Goal: Task Accomplishment & Management: Use online tool/utility

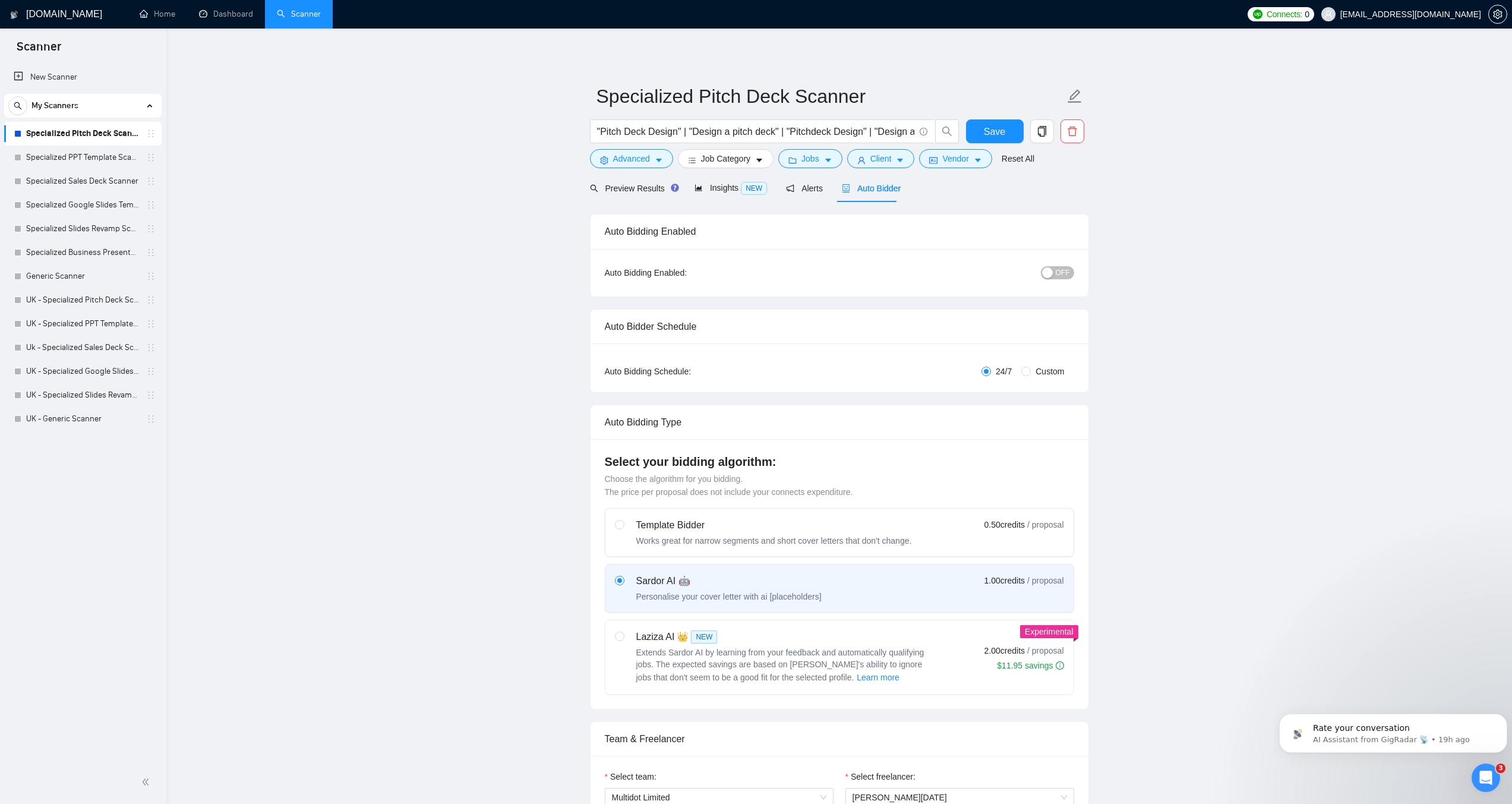
scroll to position [392, 0]
click at [73, 78] on link "New Scanner" at bounding box center [83, 77] width 139 height 24
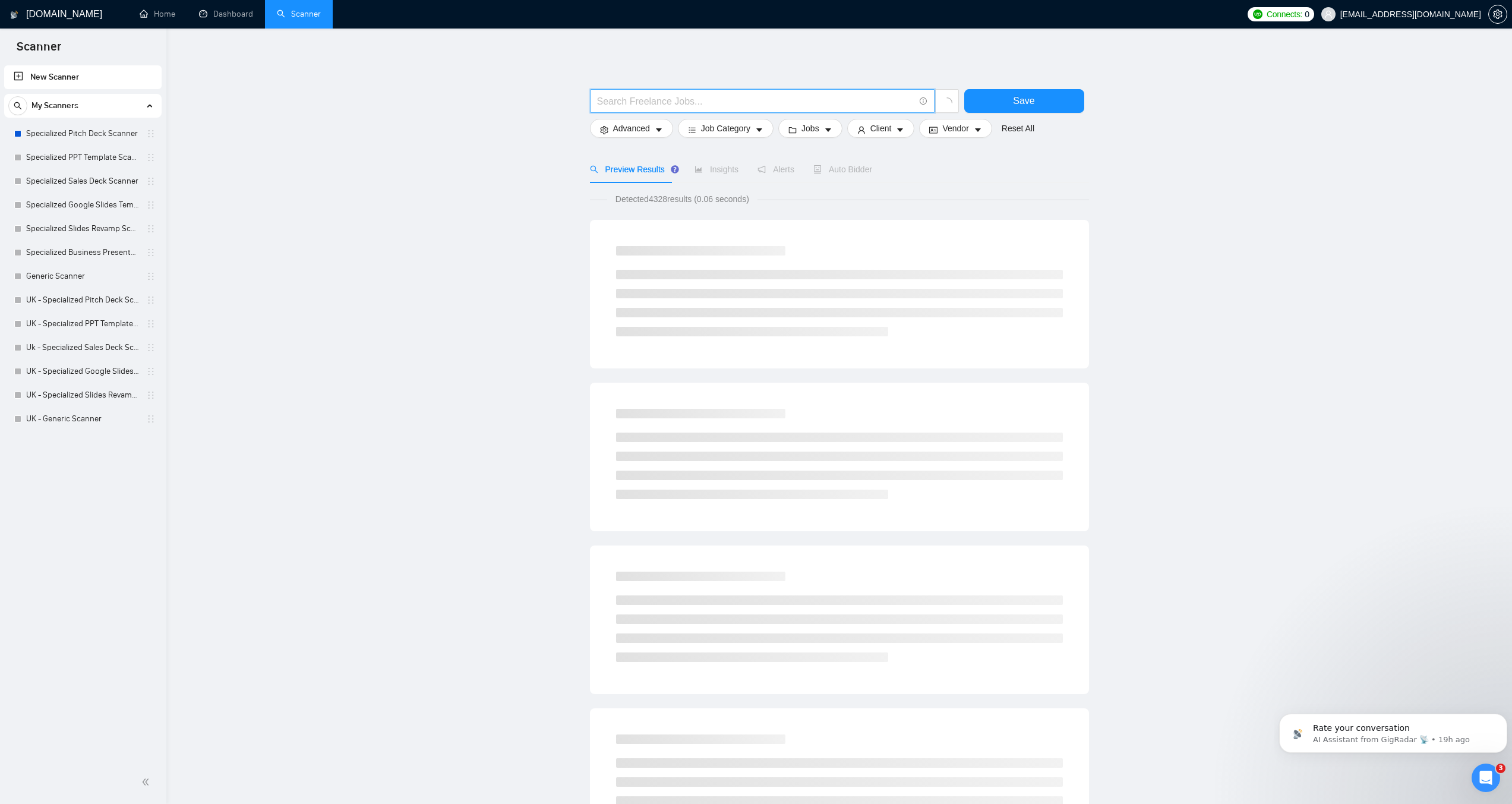
click at [656, 97] on input "text" at bounding box center [755, 101] width 317 height 15
type input "Bubble"
click at [819, 126] on button "Jobs" at bounding box center [810, 128] width 64 height 19
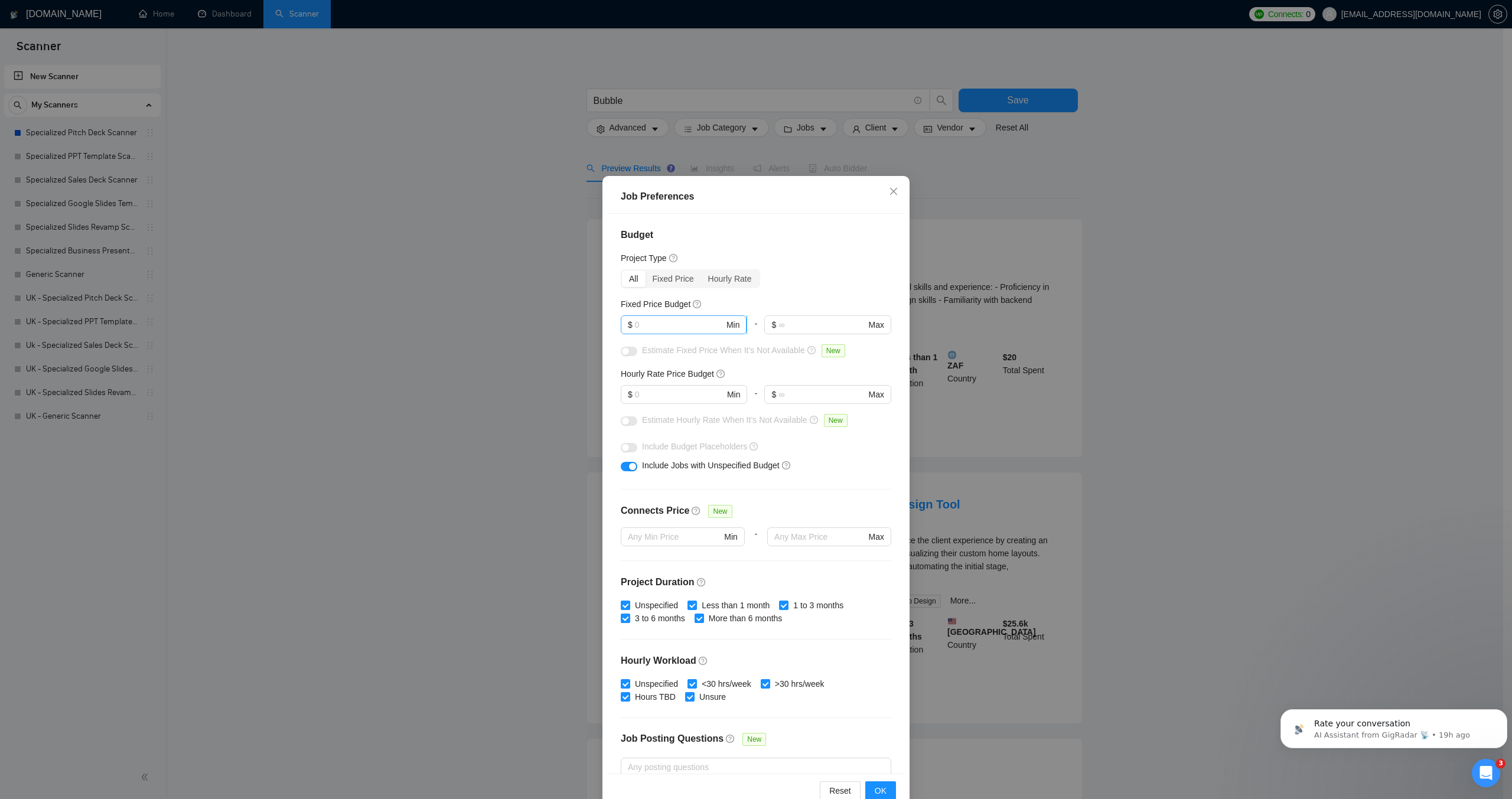
click at [665, 325] on input "text" at bounding box center [679, 325] width 90 height 13
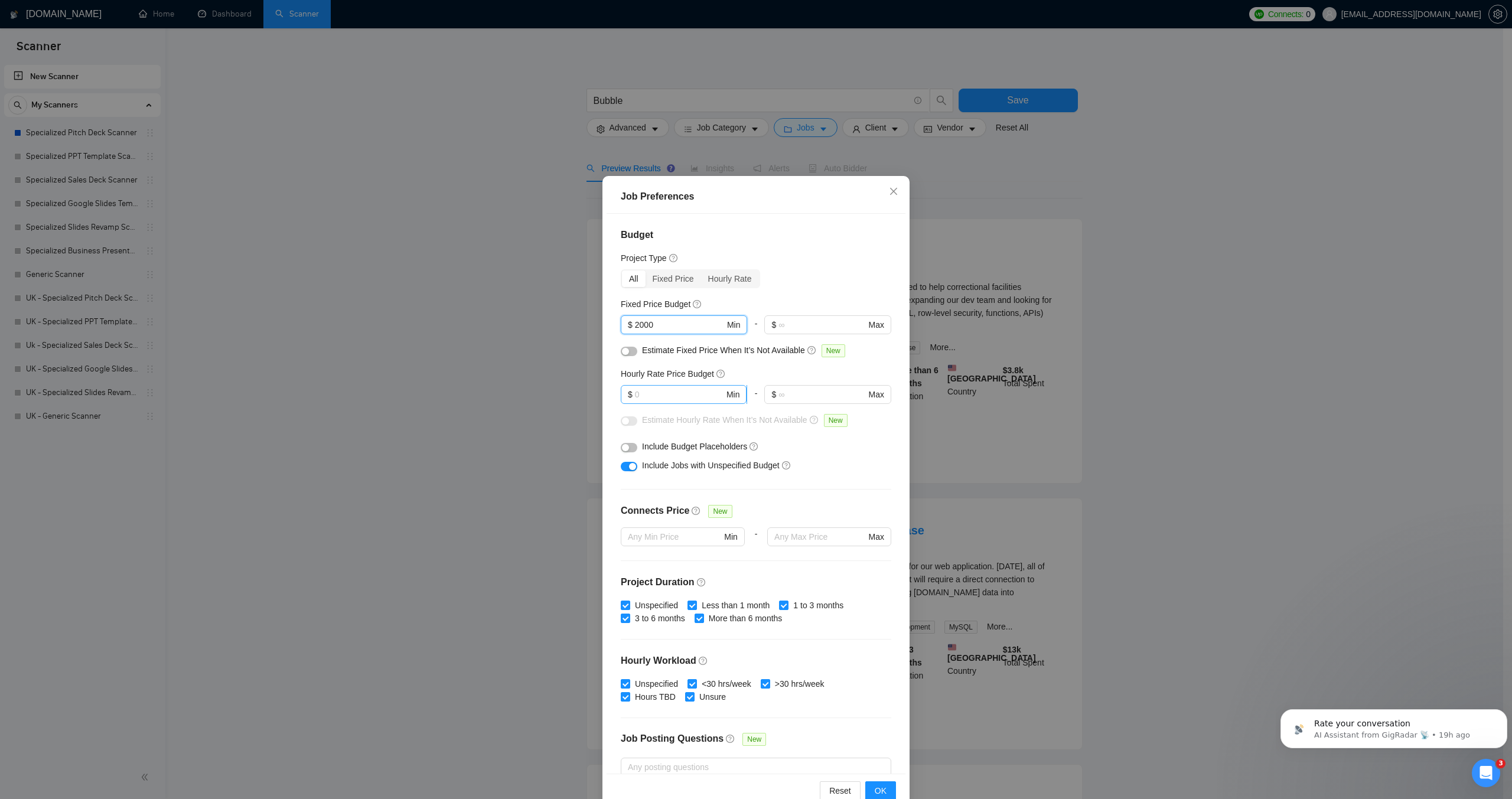
type input "2000"
click at [651, 388] on input "text" at bounding box center [679, 394] width 90 height 13
type input "60"
click at [875, 785] on span "OK" at bounding box center [880, 791] width 12 height 13
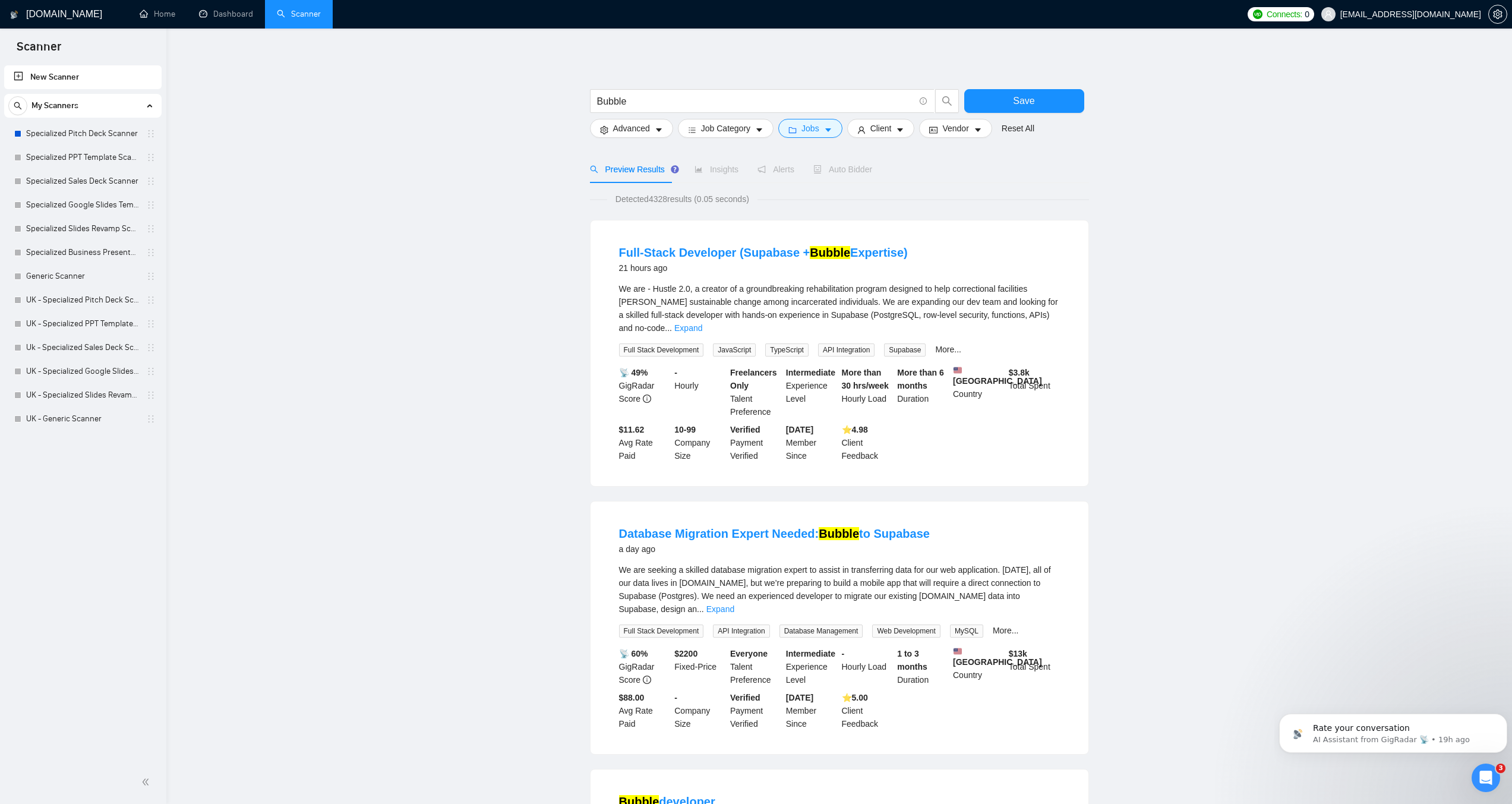
drag, startPoint x: 650, startPoint y: 196, endPoint x: 670, endPoint y: 195, distance: 20.0
click at [670, 195] on span "Detected 4328 results (0.05 seconds)" at bounding box center [682, 199] width 150 height 13
click at [707, 167] on span "Insights" at bounding box center [716, 169] width 44 height 9
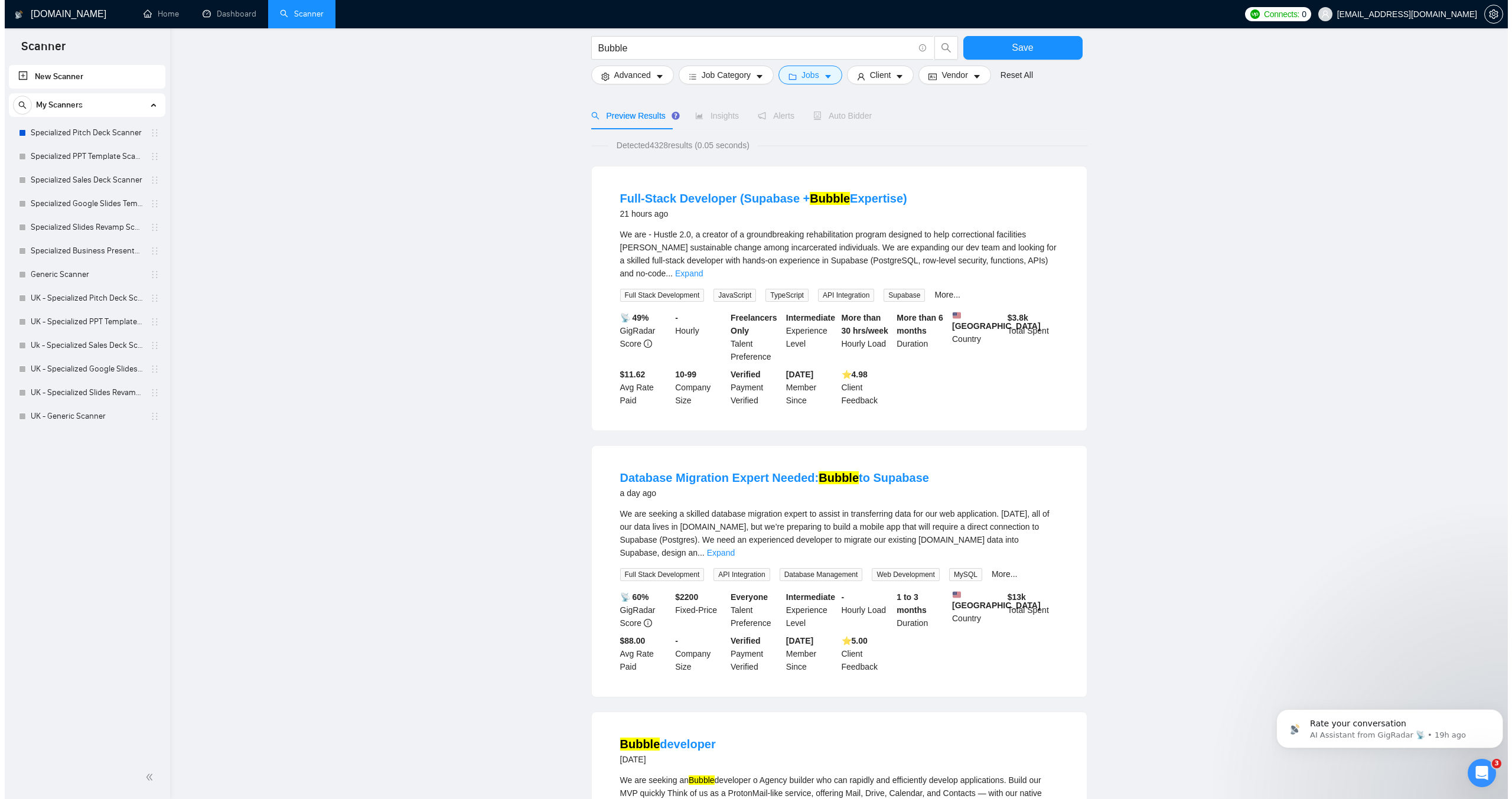
scroll to position [59, 0]
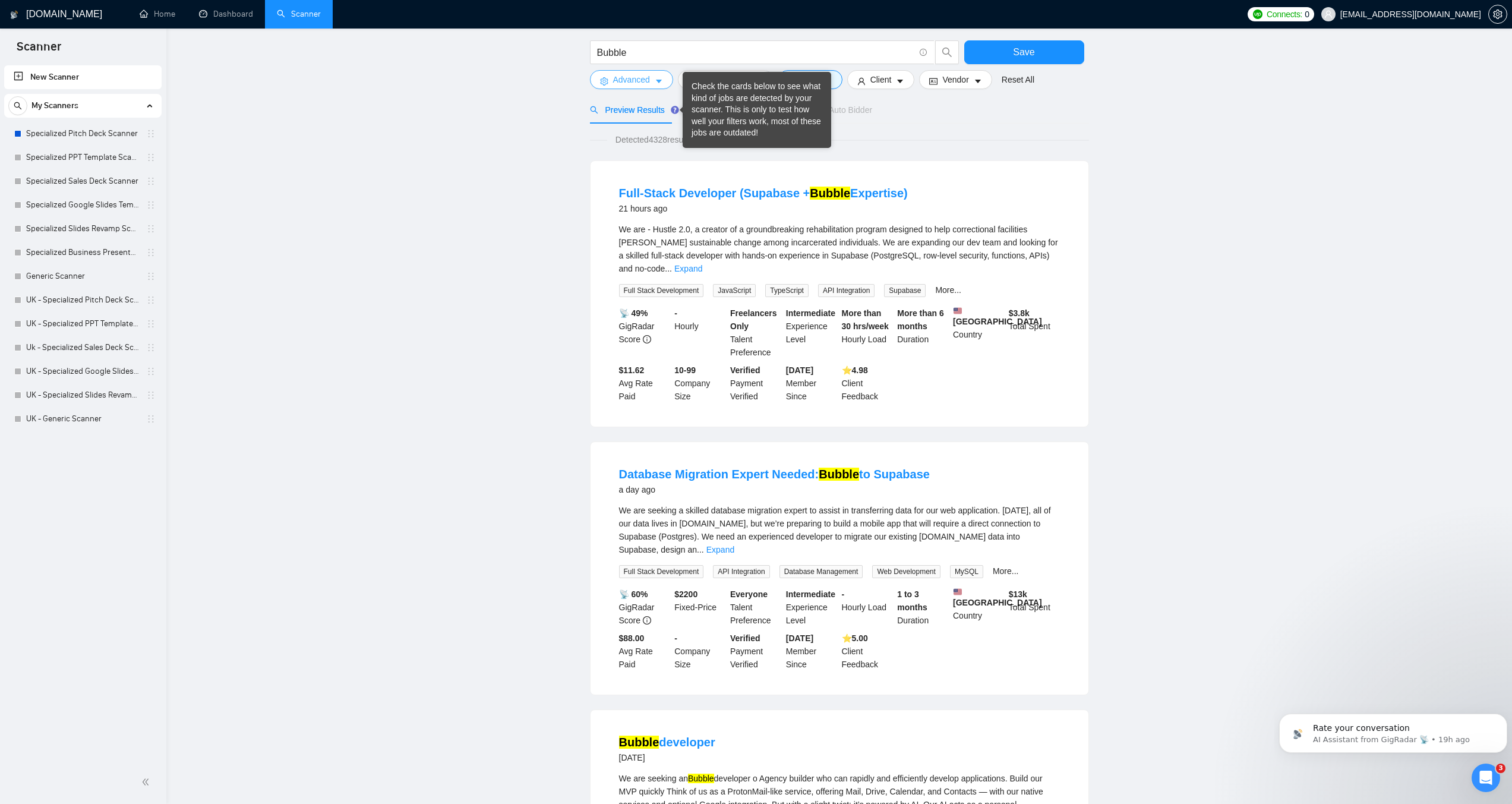
click at [646, 75] on span "Advanced" at bounding box center [632, 79] width 37 height 13
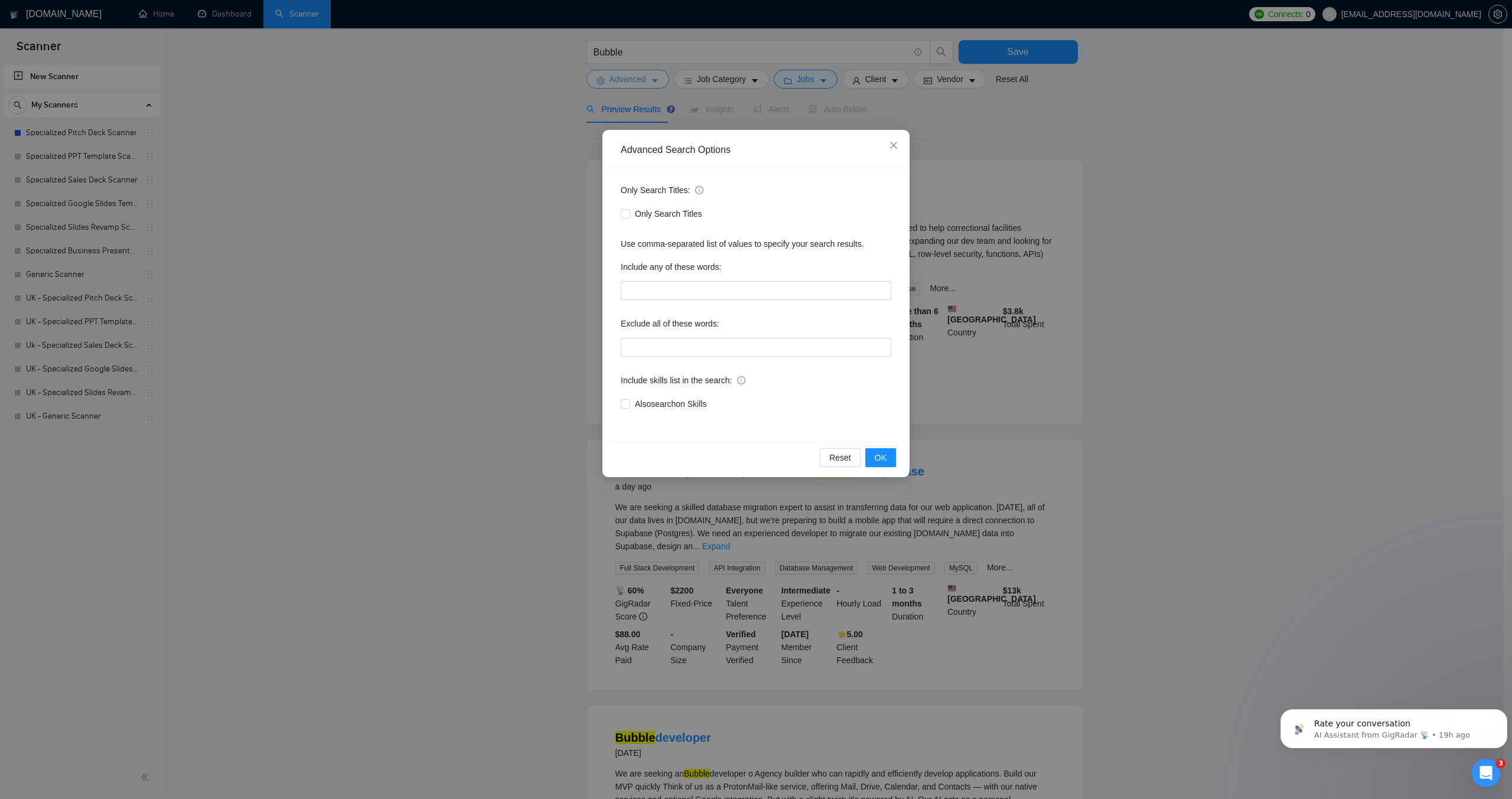
click at [642, 74] on div "Advanced Search Options Only Search Titles: Only Search Titles Use comma-separa…" at bounding box center [756, 400] width 1512 height 799
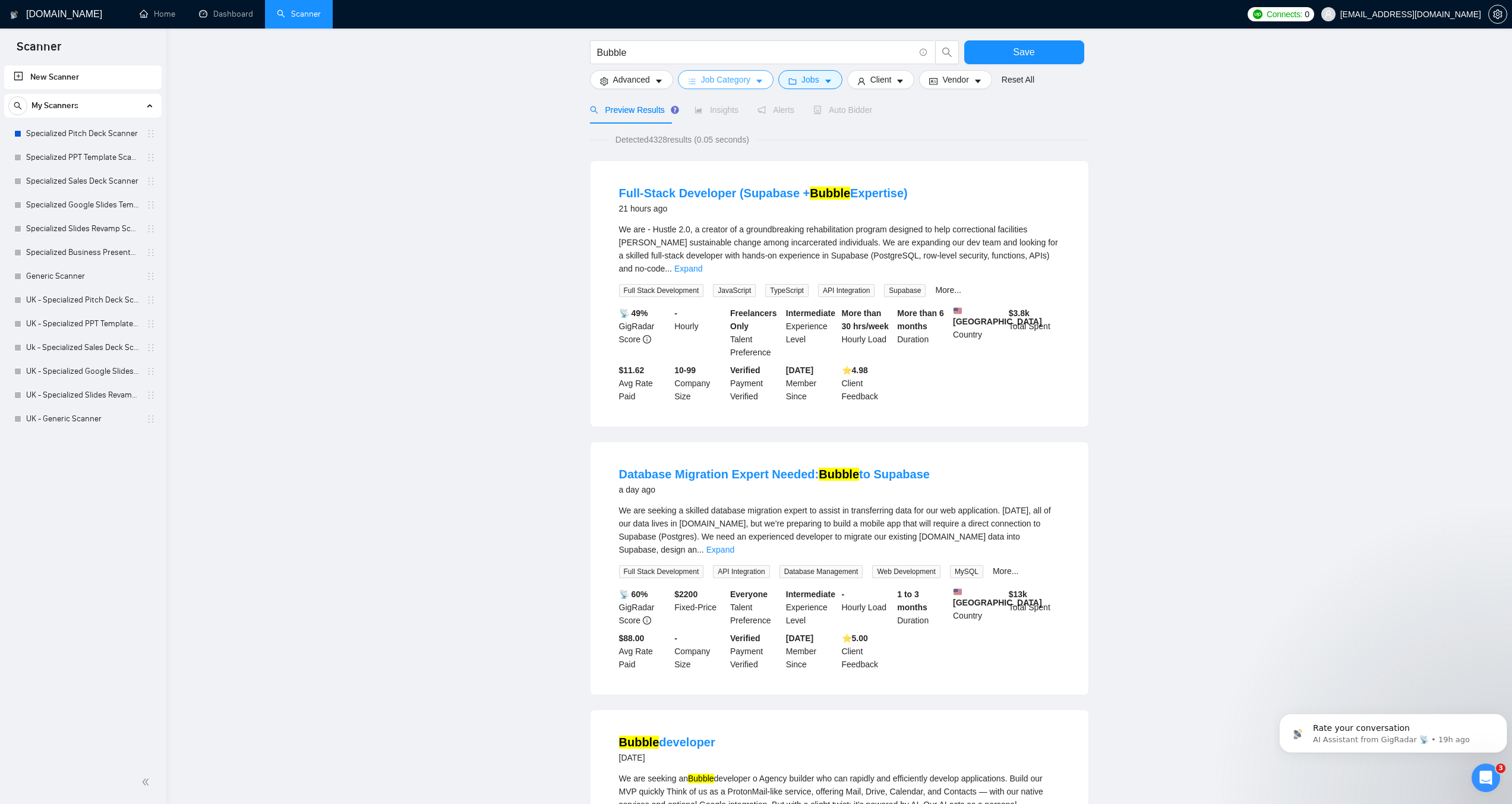
click at [729, 76] on span "Job Category" at bounding box center [726, 79] width 50 height 13
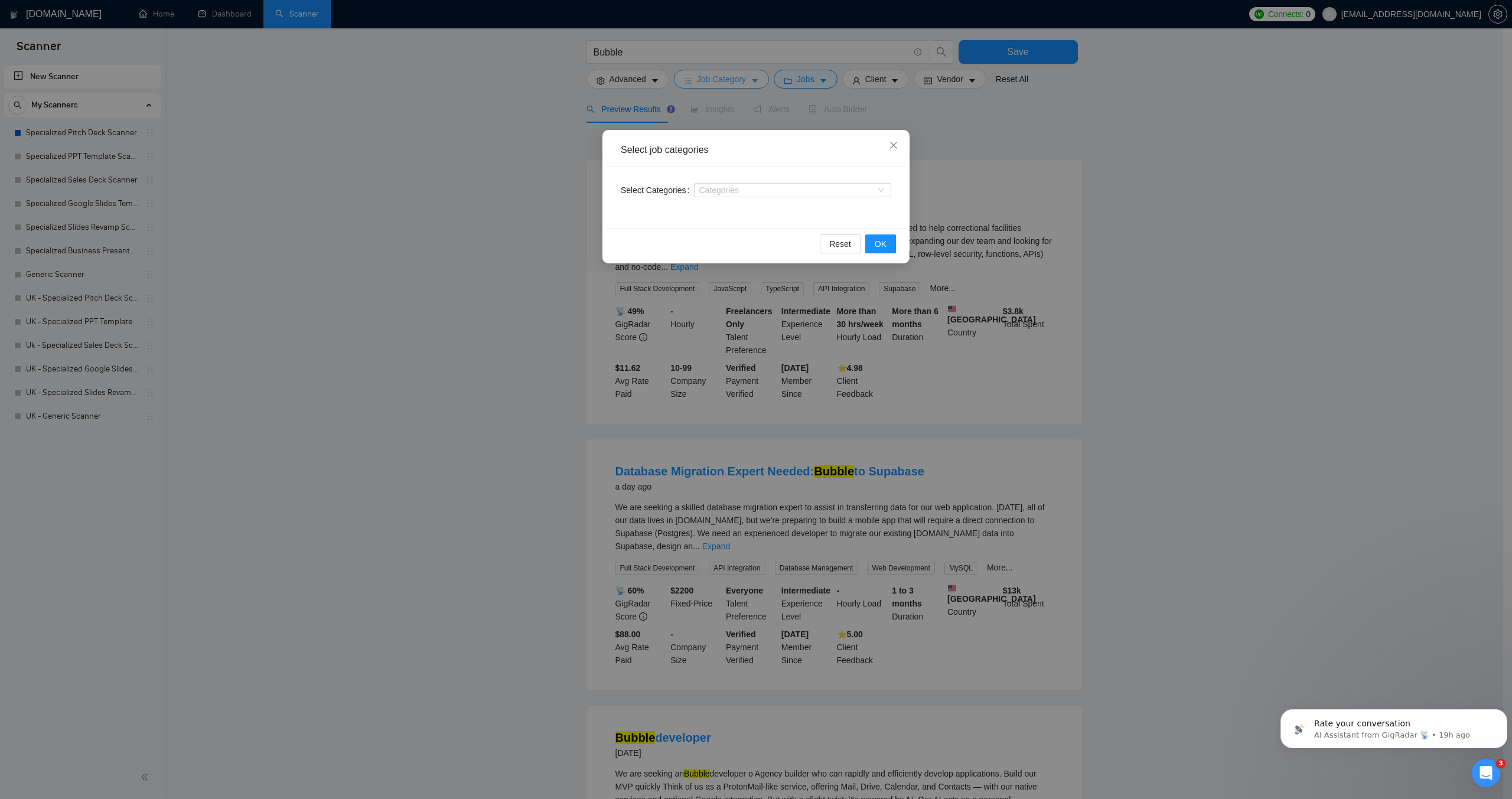
click at [725, 76] on div "Select job categories Select Categories Categories Reset OK" at bounding box center [756, 400] width 1512 height 799
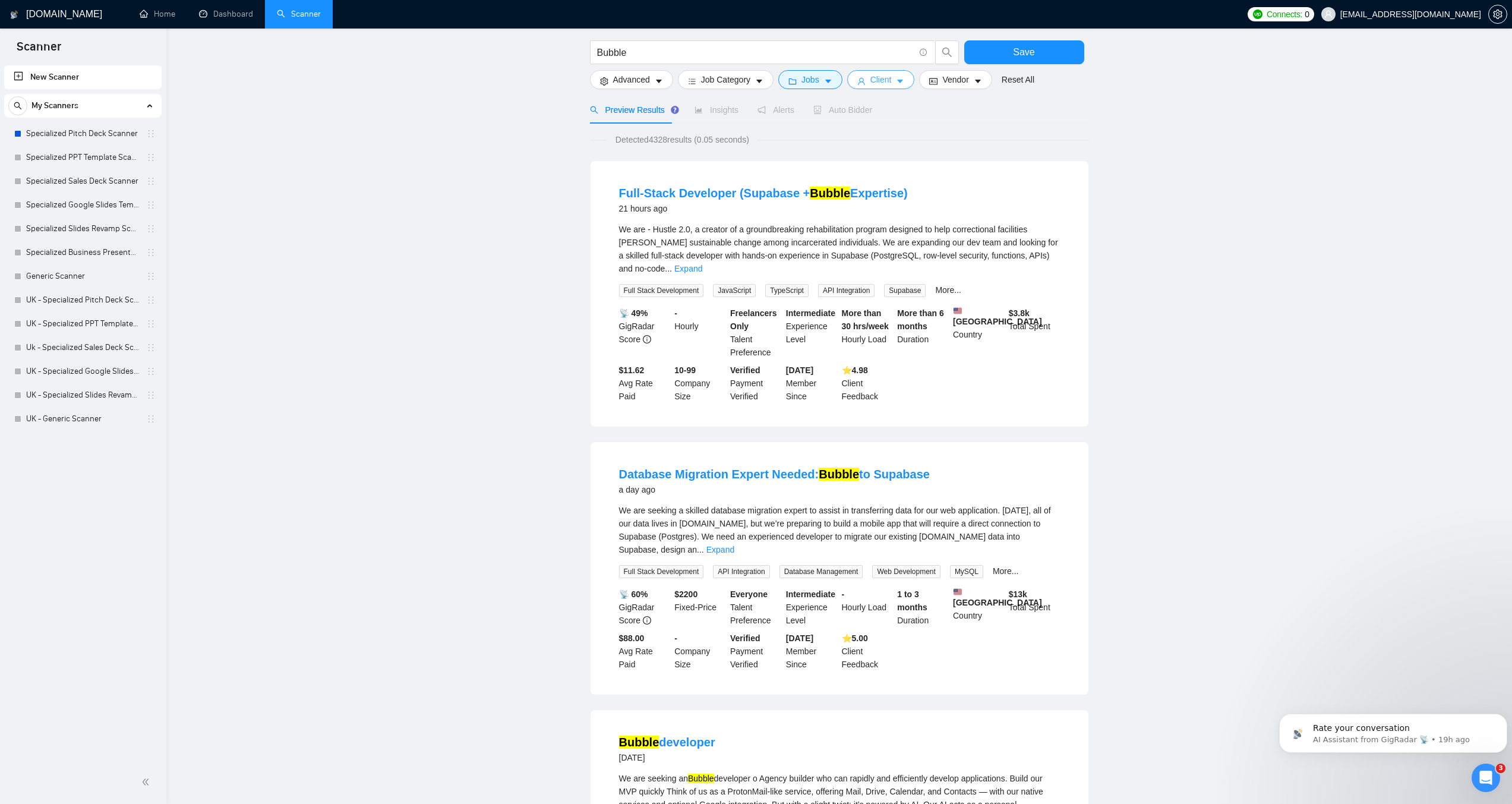
click at [864, 85] on button "Client" at bounding box center [881, 79] width 68 height 19
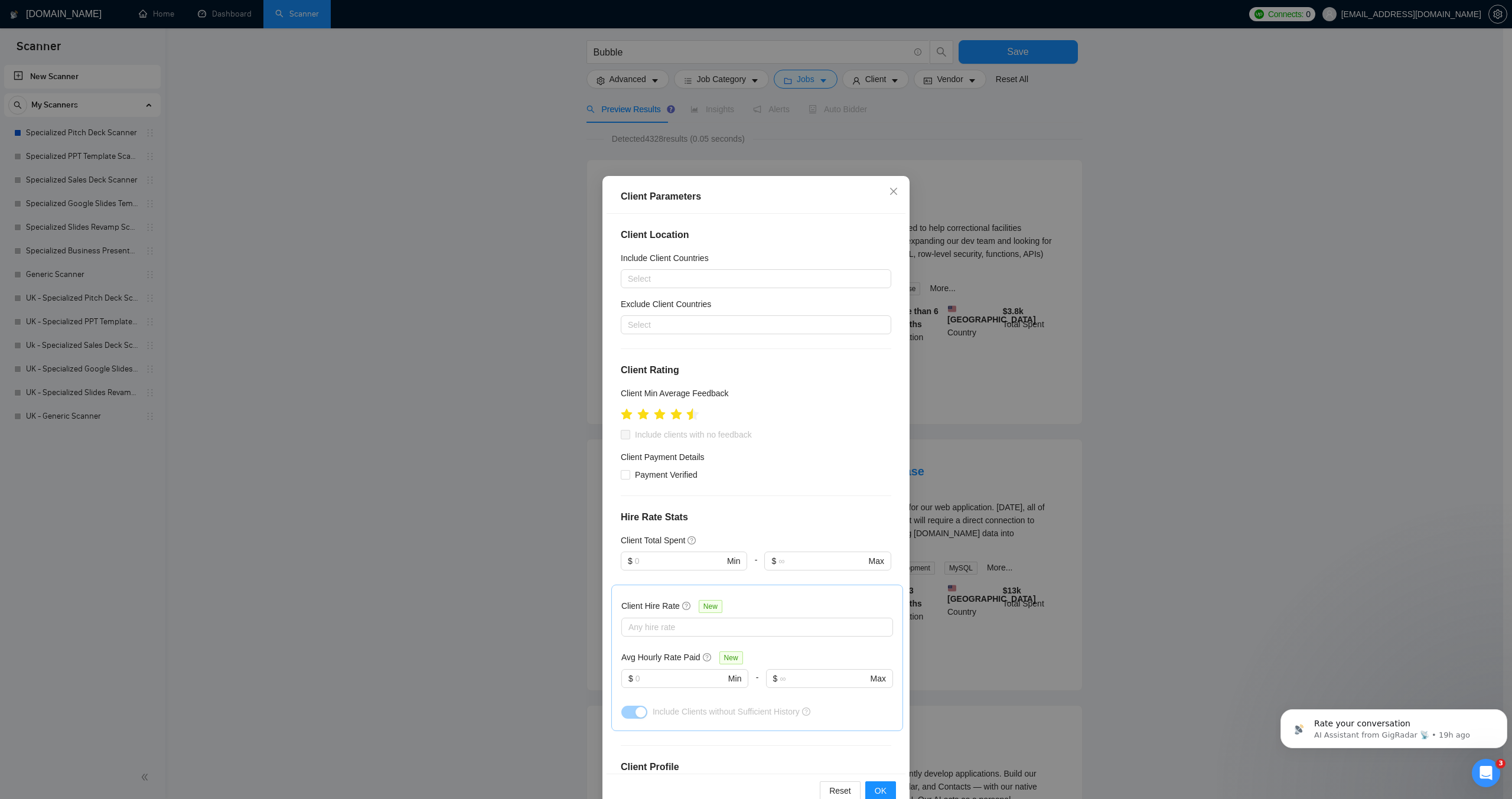
click at [687, 417] on icon "star" at bounding box center [693, 413] width 13 height 12
click at [621, 432] on input "Include clients with no feedback" at bounding box center [624, 433] width 8 height 8
checkbox input "true"
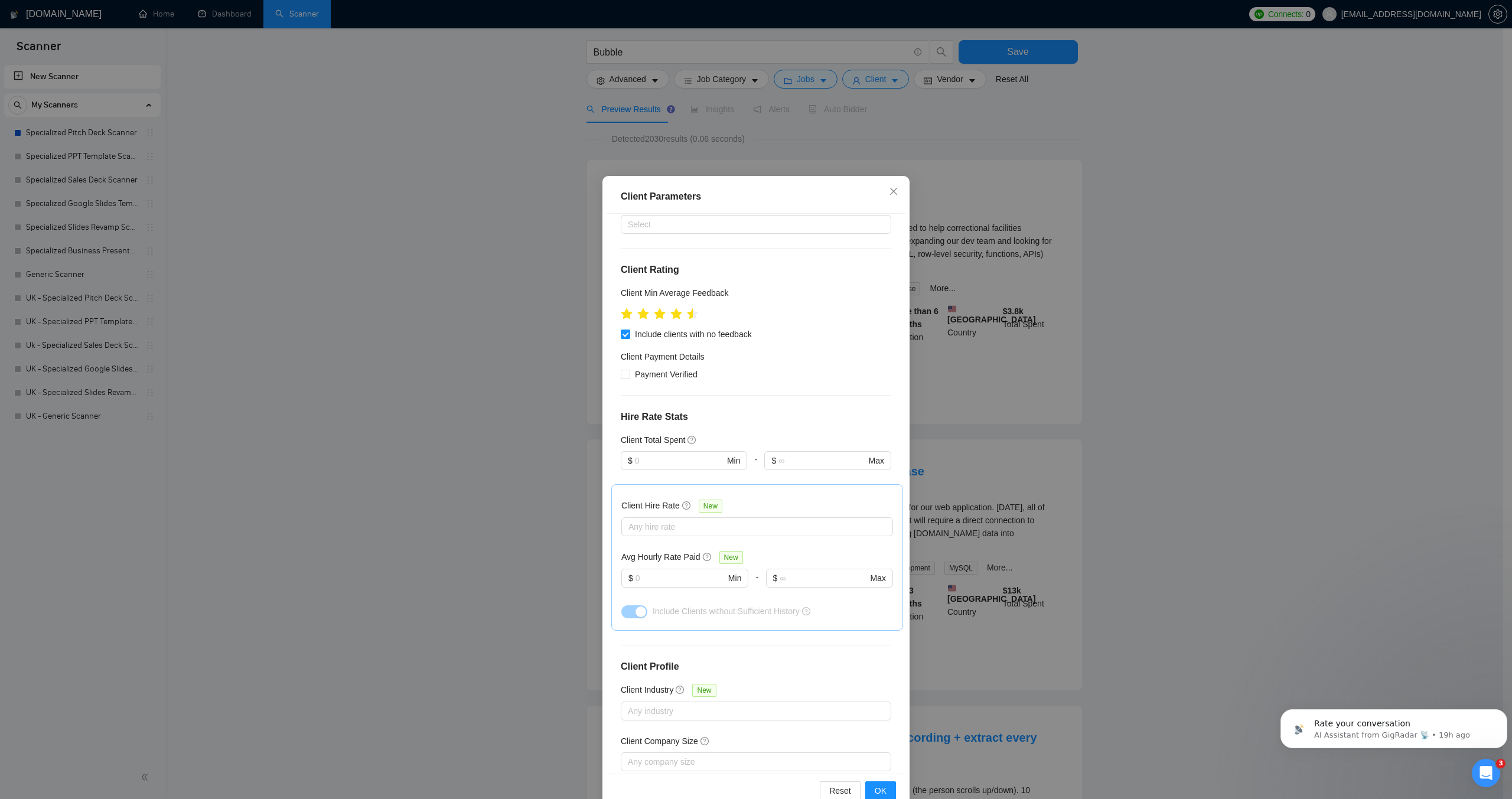
scroll to position [118, 0]
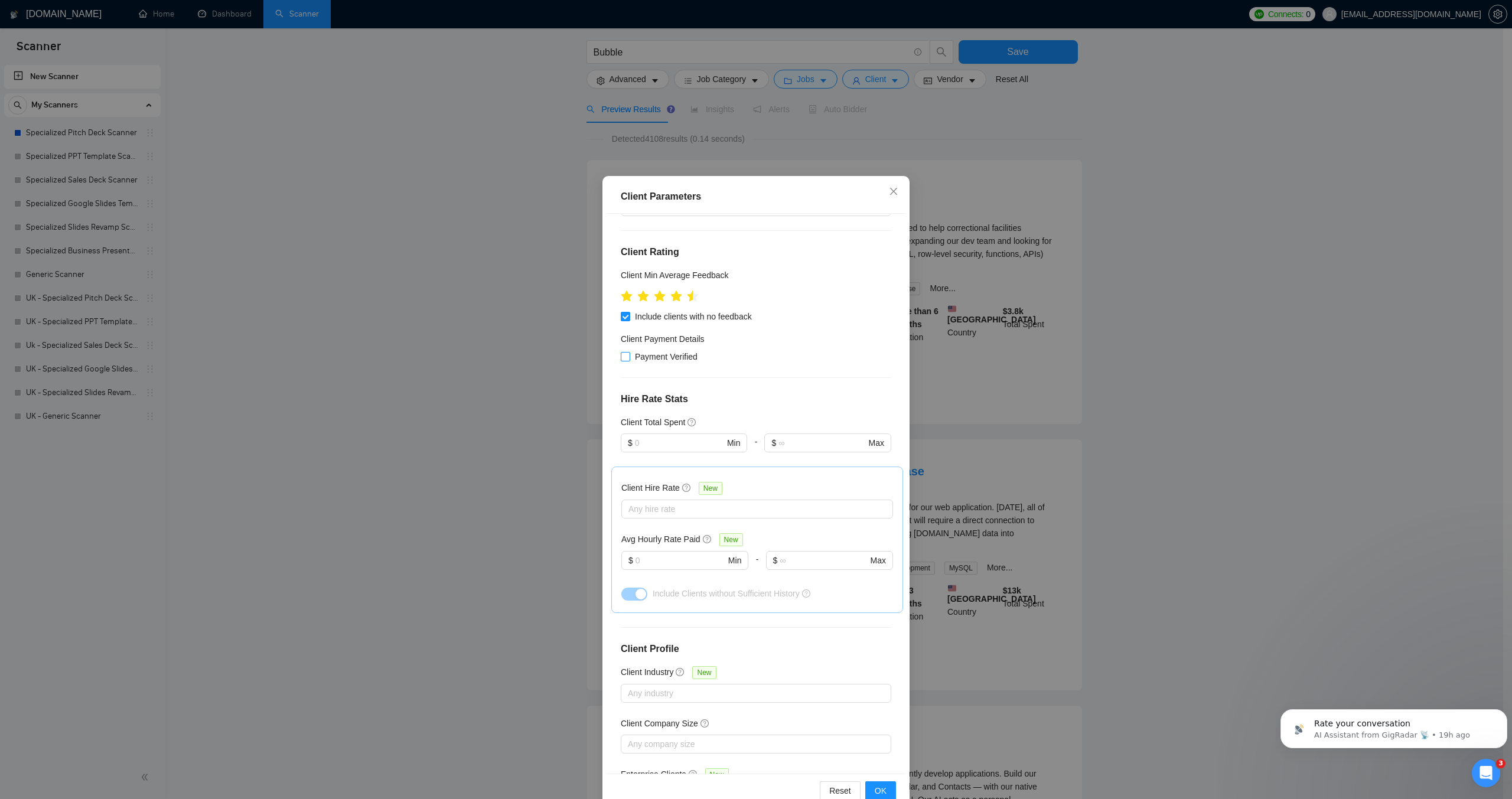
click at [621, 358] on input "Payment Verified" at bounding box center [624, 356] width 8 height 8
checkbox input "true"
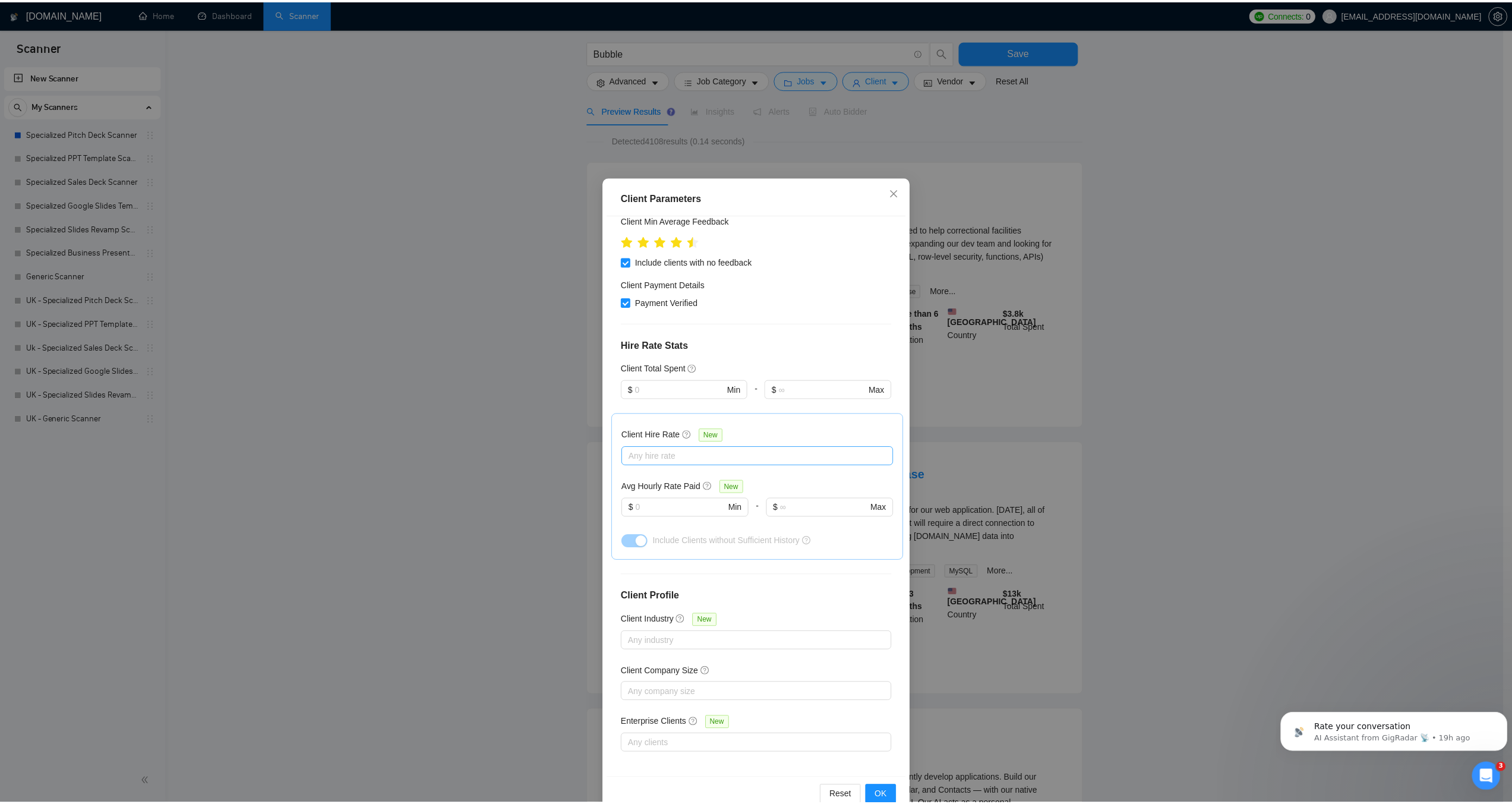
scroll to position [177, 0]
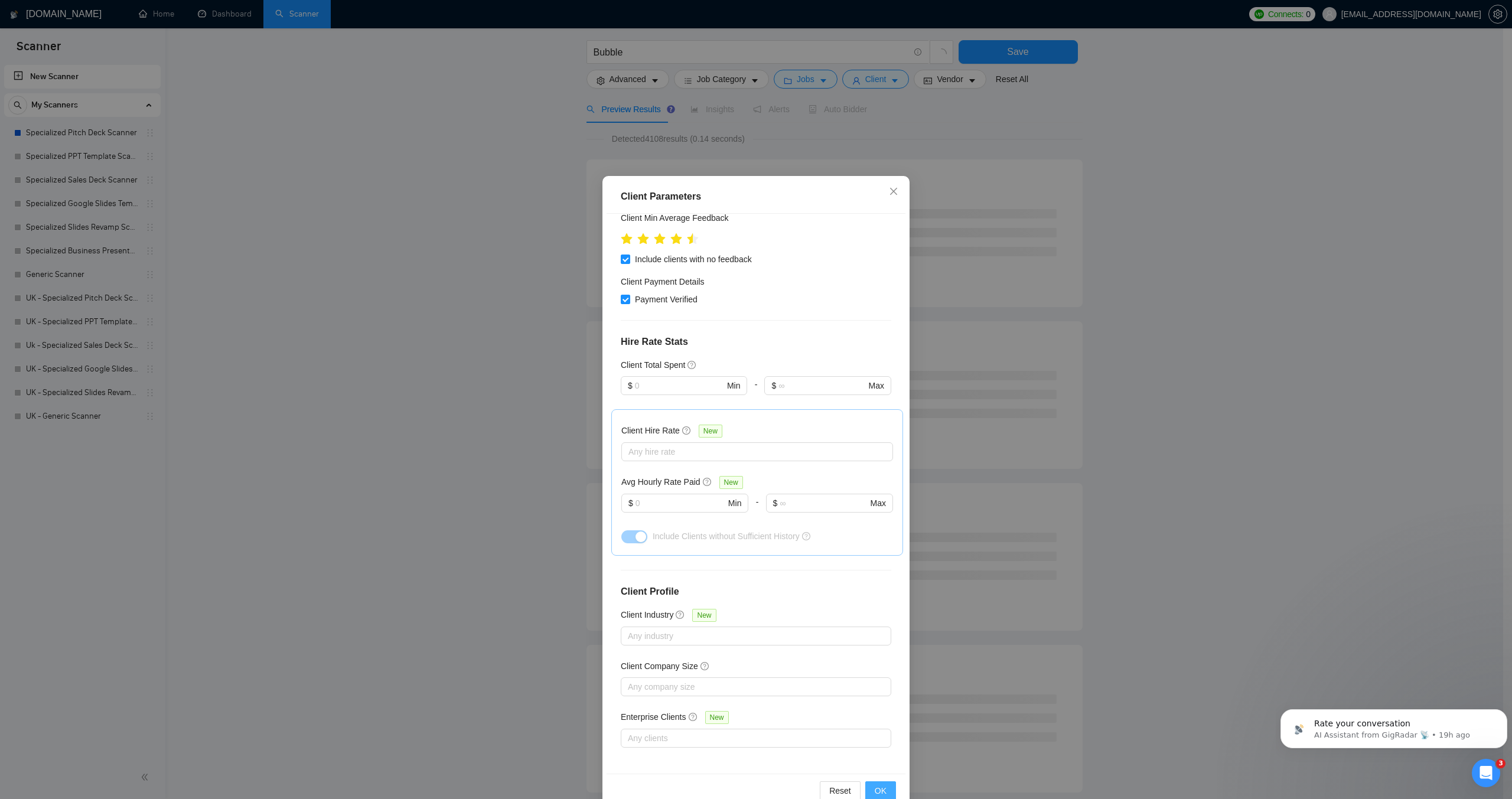
click at [879, 787] on span "OK" at bounding box center [880, 791] width 12 height 13
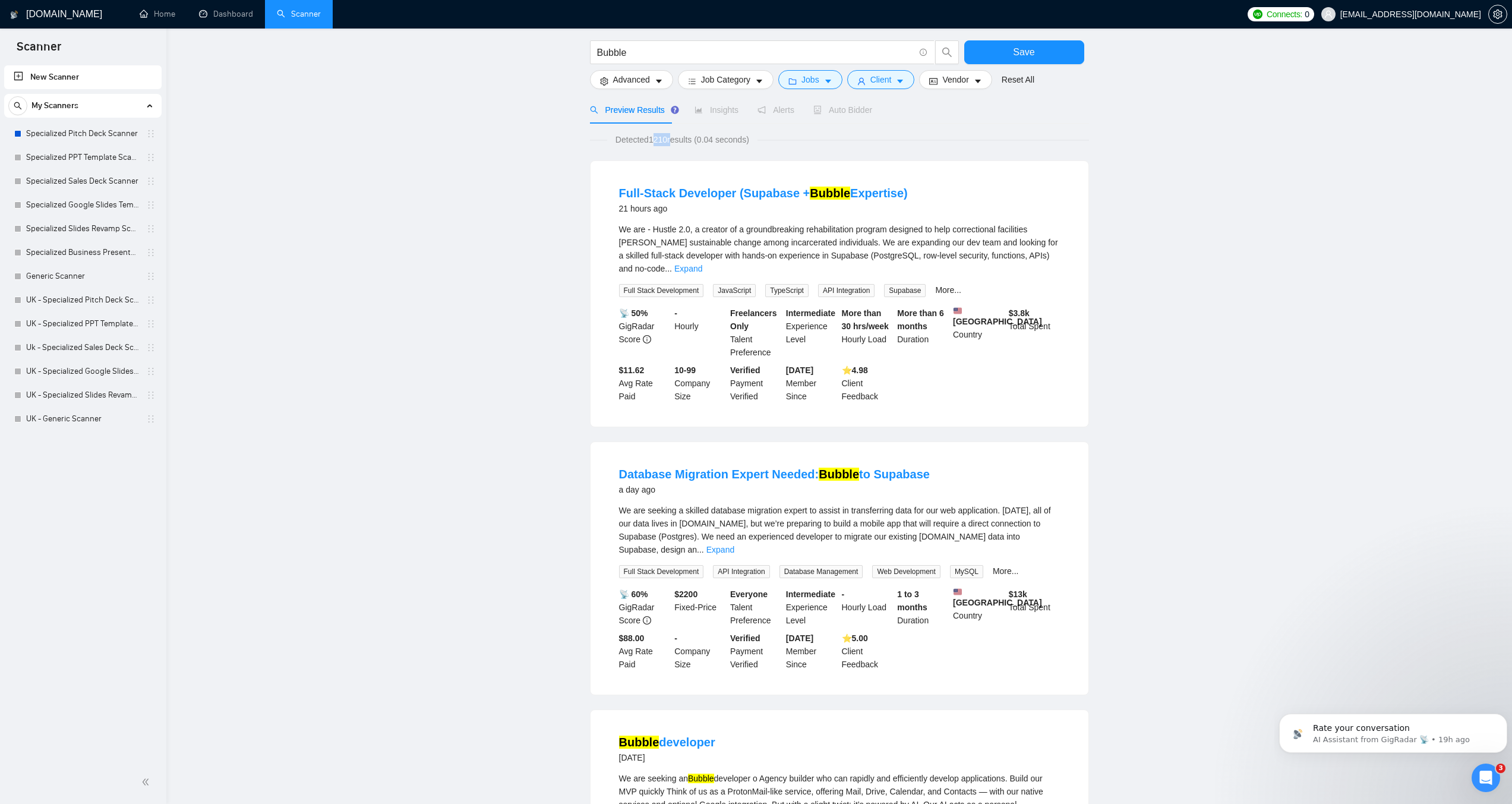
drag, startPoint x: 650, startPoint y: 137, endPoint x: 670, endPoint y: 137, distance: 20.0
click at [670, 137] on span "Detected 1210 results (0.04 seconds)" at bounding box center [682, 140] width 150 height 13
click at [1015, 308] on b "$ 3.8k" at bounding box center [1019, 313] width 21 height 9
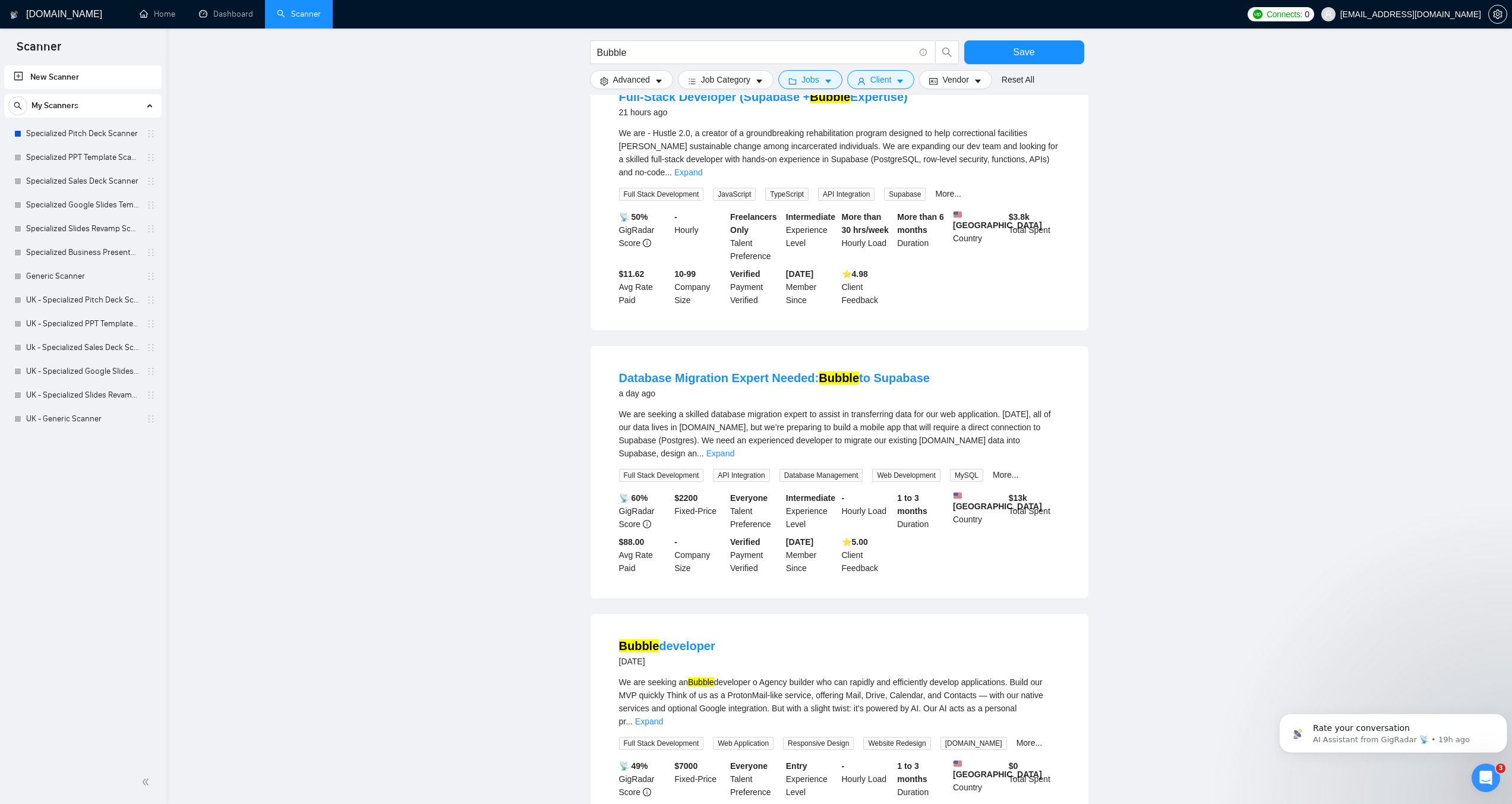
scroll to position [178, 0]
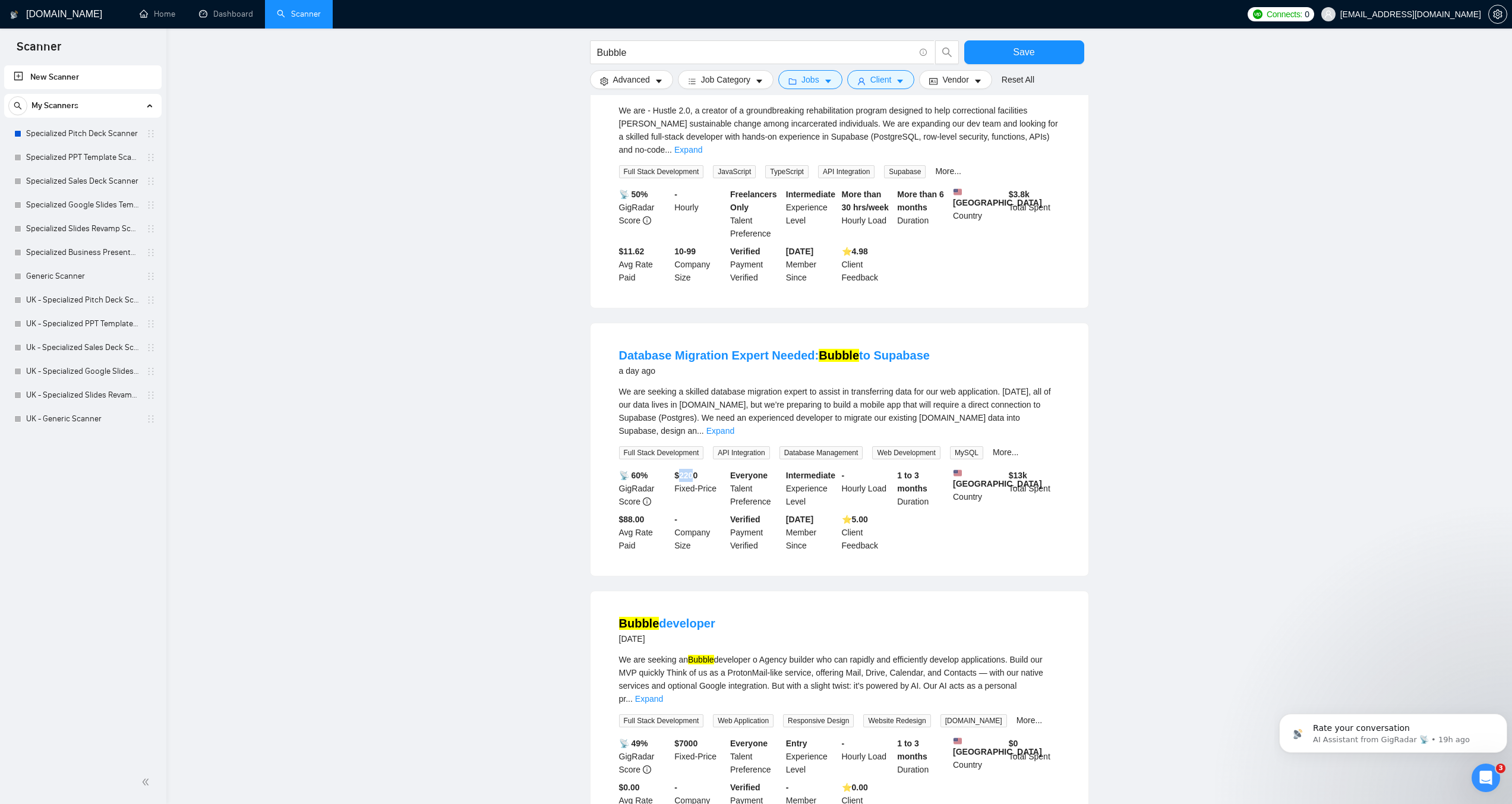
drag, startPoint x: 682, startPoint y: 450, endPoint x: 693, endPoint y: 451, distance: 11.0
click at [693, 471] on b "$ 2200" at bounding box center [685, 476] width 23 height 9
click at [682, 471] on b "$ 2200" at bounding box center [685, 476] width 23 height 9
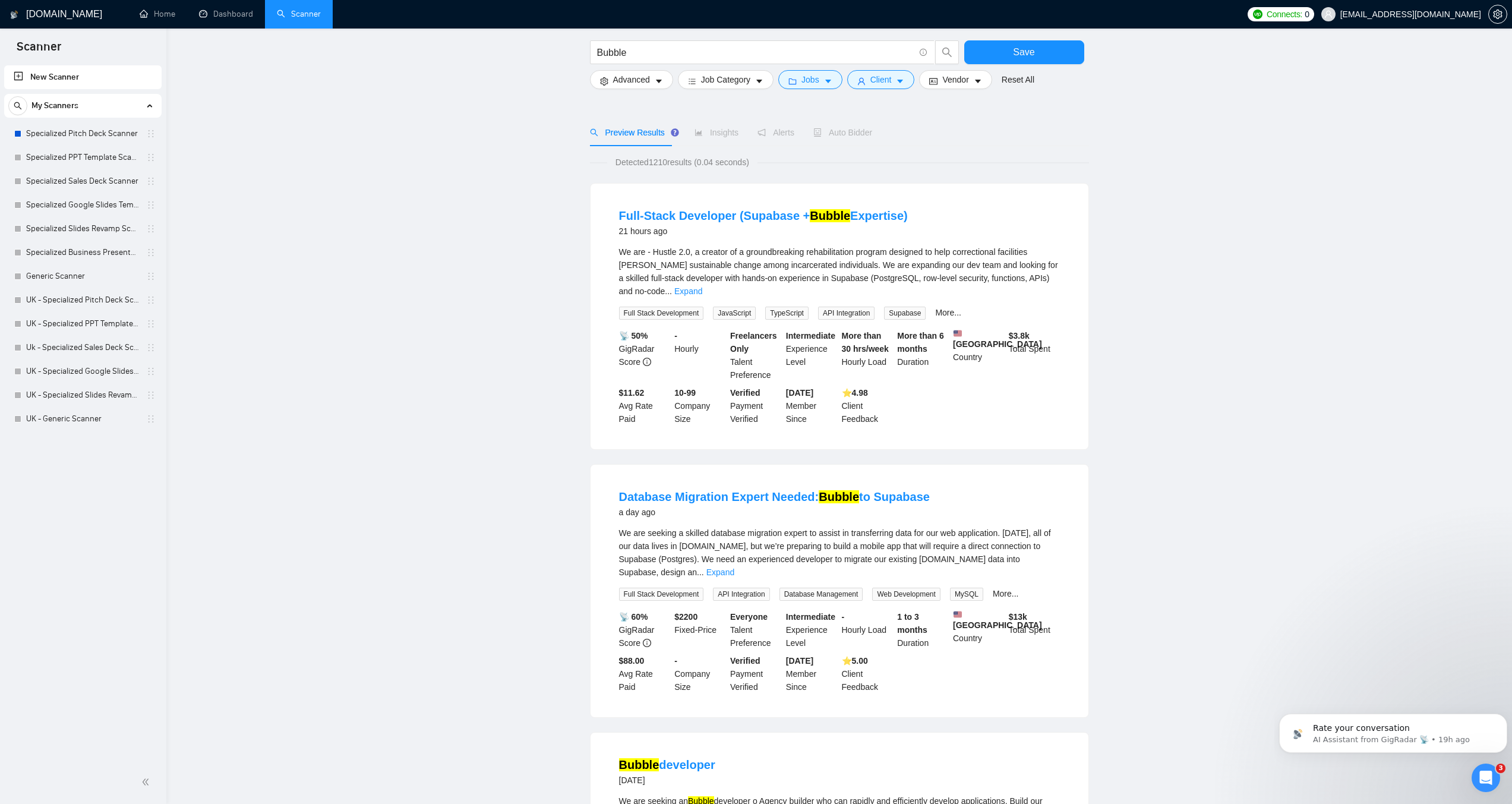
scroll to position [0, 0]
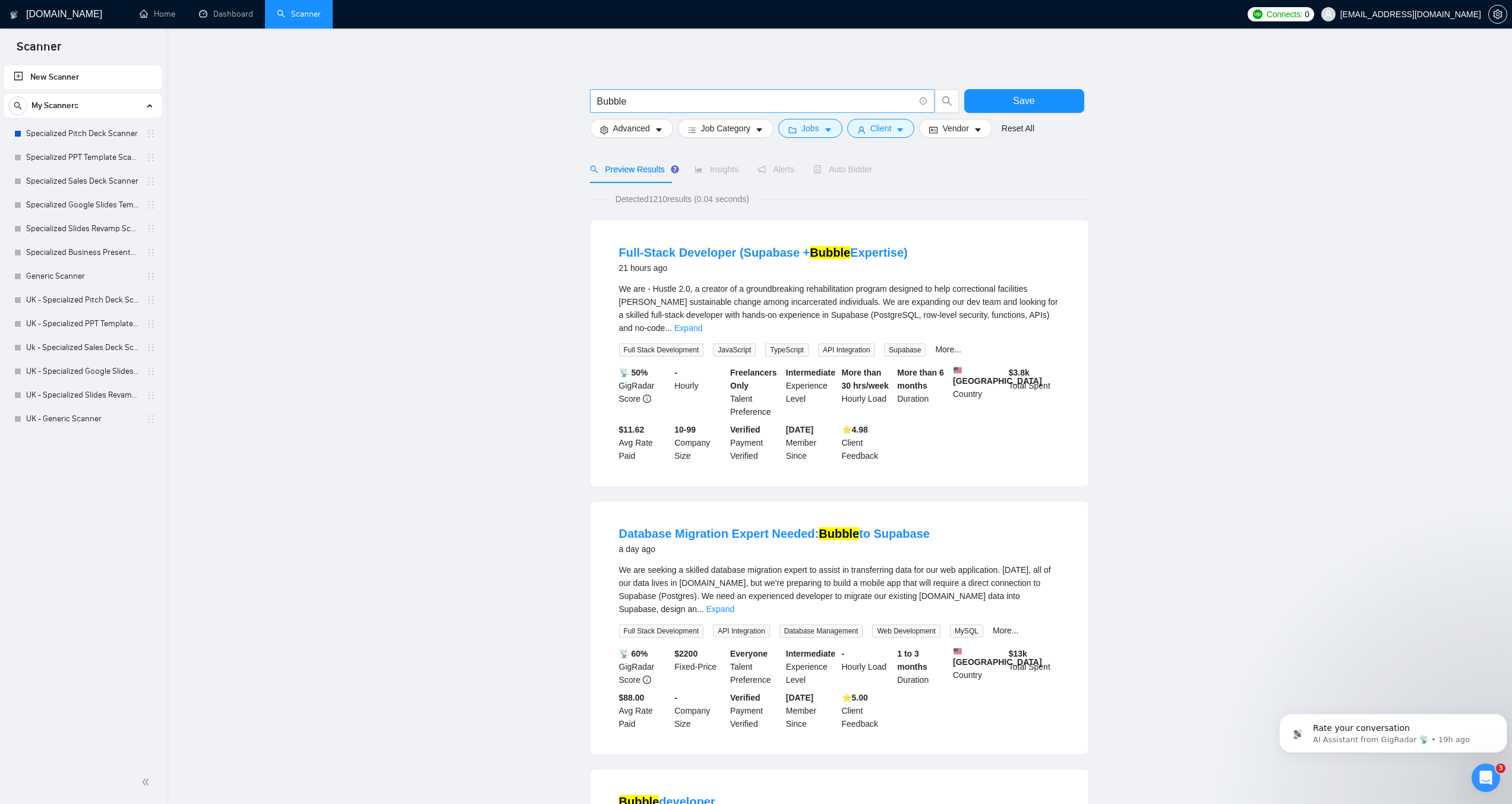
click at [651, 97] on input "Bubble" at bounding box center [755, 101] width 317 height 15
